Goal: Navigation & Orientation: Understand site structure

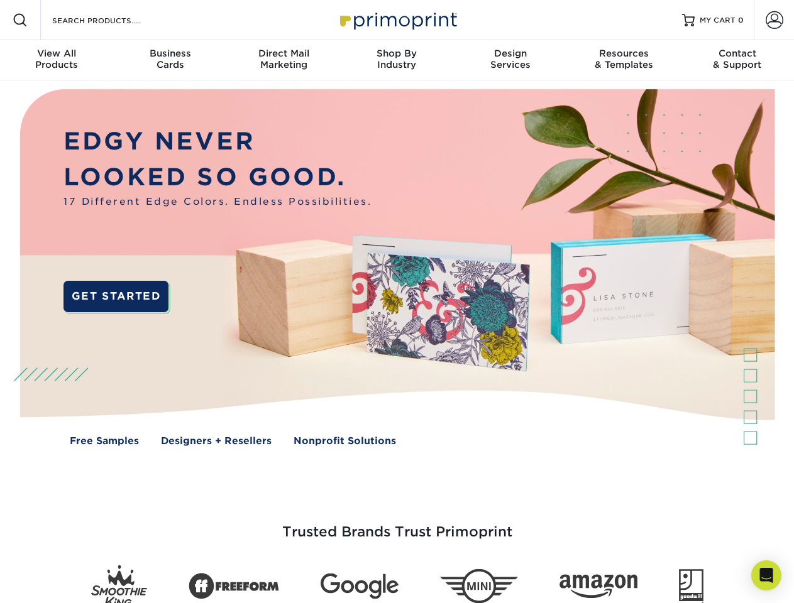
click at [396, 302] on img at bounding box center [396, 276] width 785 height 393
click at [20, 20] on span at bounding box center [20, 20] width 15 height 15
click at [773, 20] on span at bounding box center [774, 20] width 18 height 18
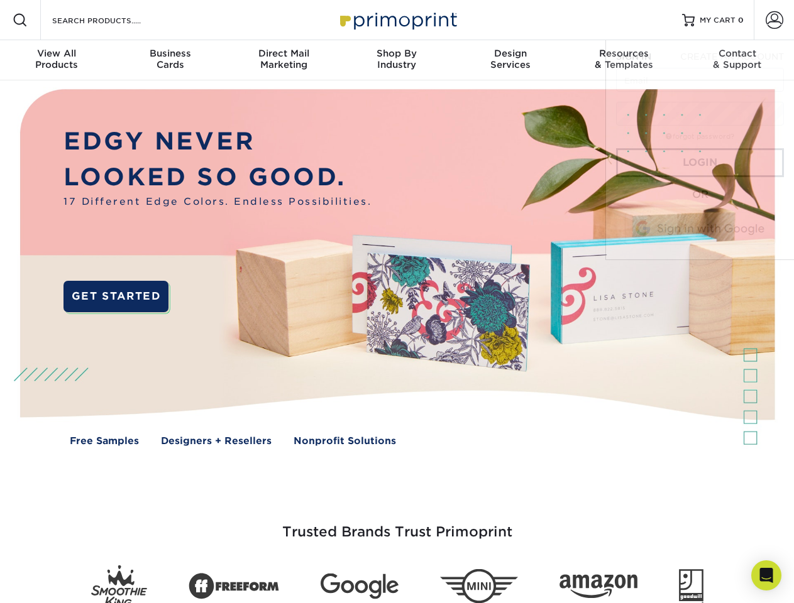
click at [57, 60] on div "View All Products" at bounding box center [56, 59] width 113 height 23
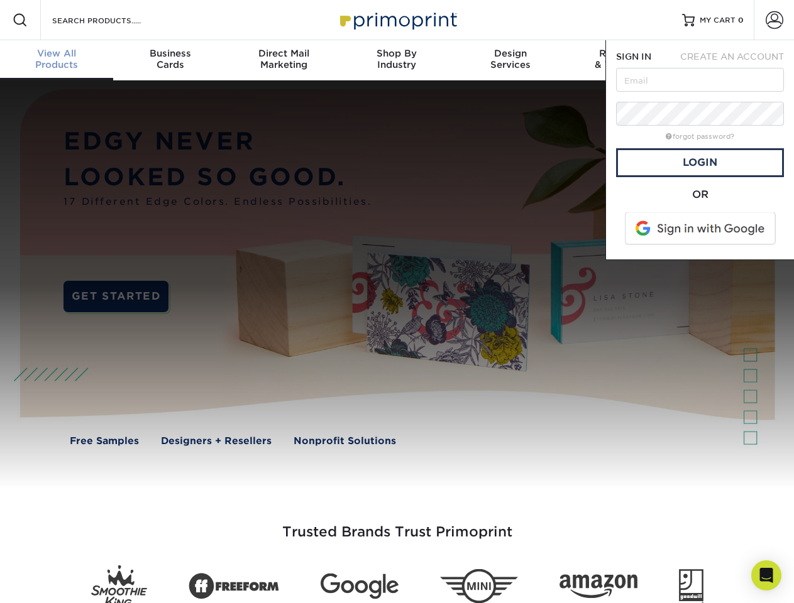
click at [170, 60] on div "Business Cards" at bounding box center [169, 59] width 113 height 23
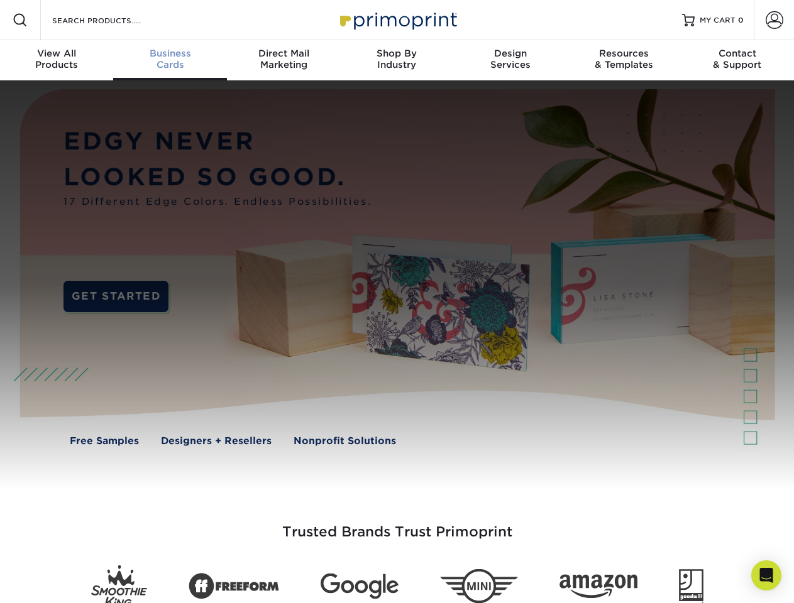
click at [283, 60] on div "Direct Mail Marketing" at bounding box center [283, 59] width 113 height 23
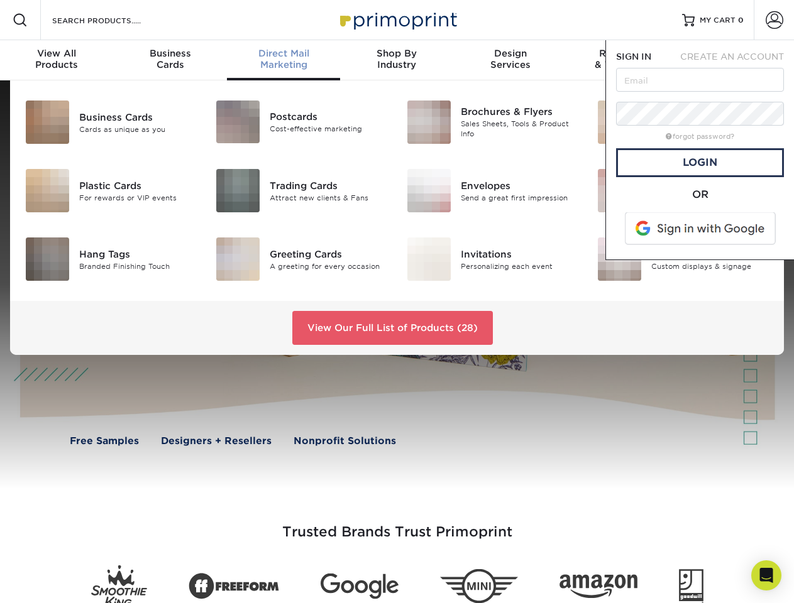
click at [396, 60] on div "Shop By Industry" at bounding box center [396, 59] width 113 height 23
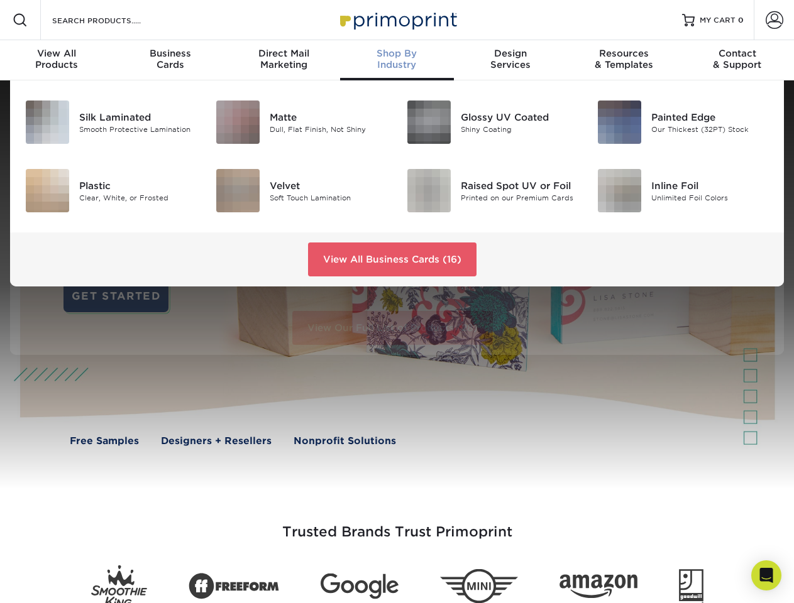
click at [510, 60] on div "Design Services" at bounding box center [510, 59] width 113 height 23
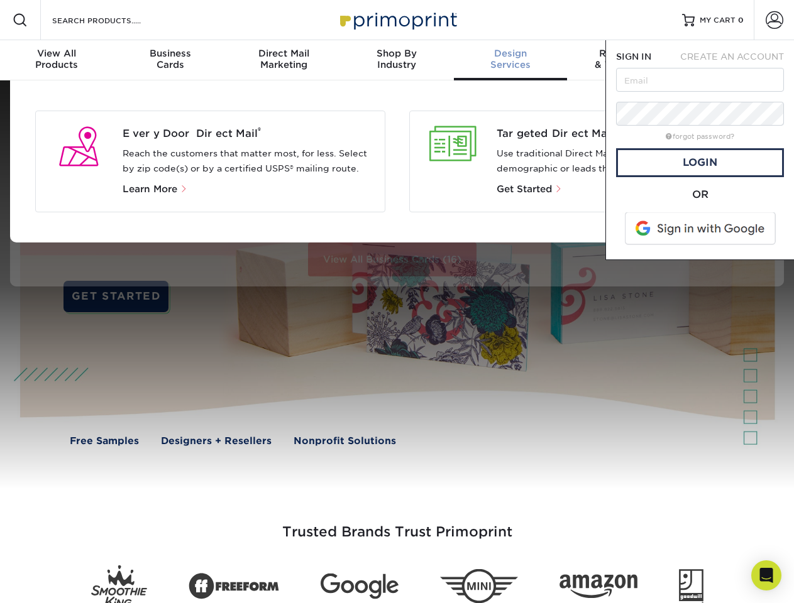
click at [623, 60] on span "SIGN IN" at bounding box center [633, 57] width 35 height 10
click at [737, 60] on div "Contact & Support" at bounding box center [736, 59] width 113 height 23
